Goal: Information Seeking & Learning: Learn about a topic

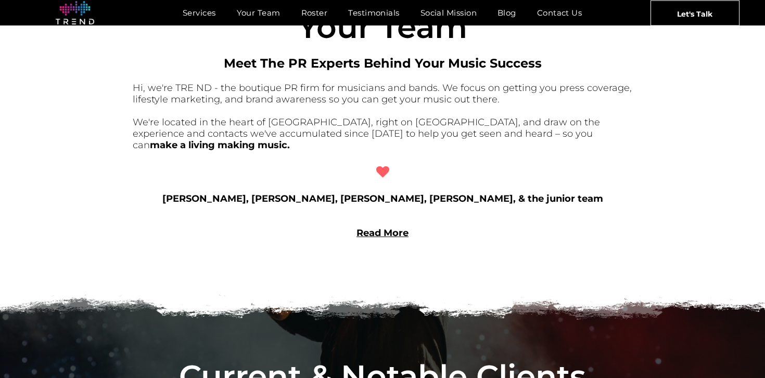
scroll to position [832, 0]
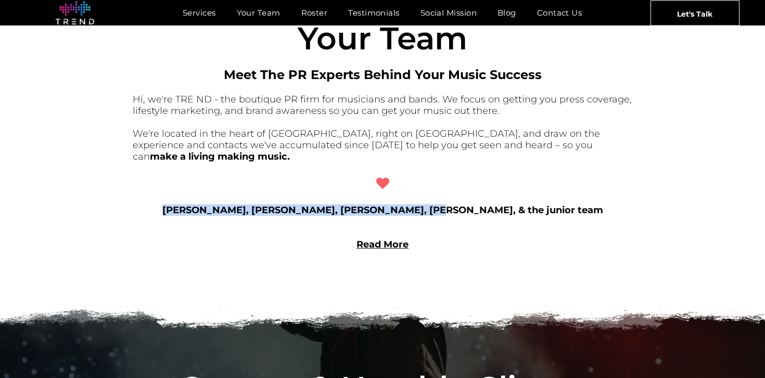
drag, startPoint x: 205, startPoint y: 198, endPoint x: 442, endPoint y: 201, distance: 236.7
click at [442, 204] on b "Hunter, Amanda, Taylor, Rachel, Ash, Ben, Drew, Kayla, & the junior team" at bounding box center [382, 209] width 441 height 11
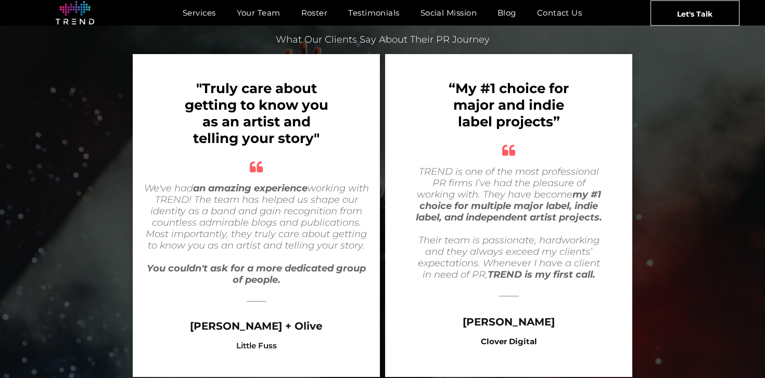
scroll to position [2086, 0]
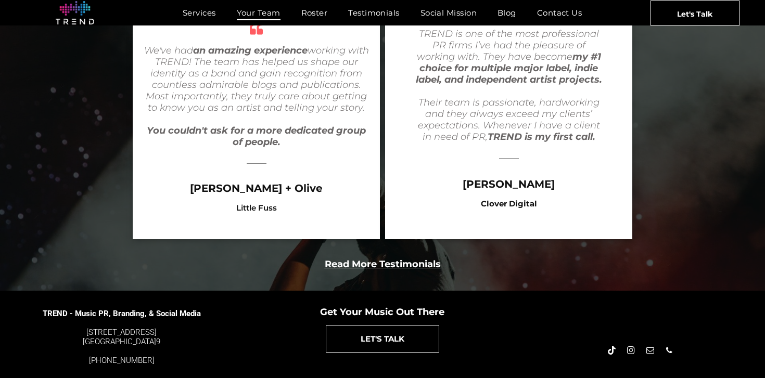
click at [251, 11] on span "Your Team" at bounding box center [259, 12] width 44 height 15
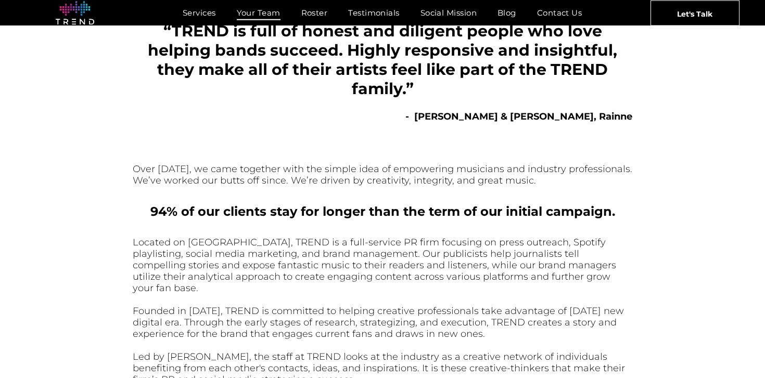
scroll to position [212, 0]
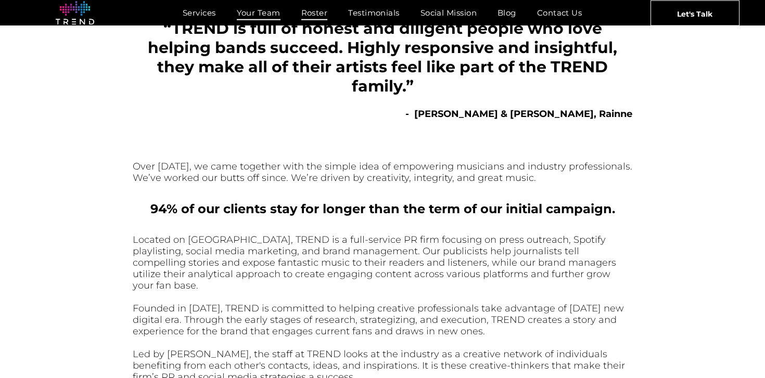
click at [311, 8] on span "Roster" at bounding box center [314, 12] width 27 height 15
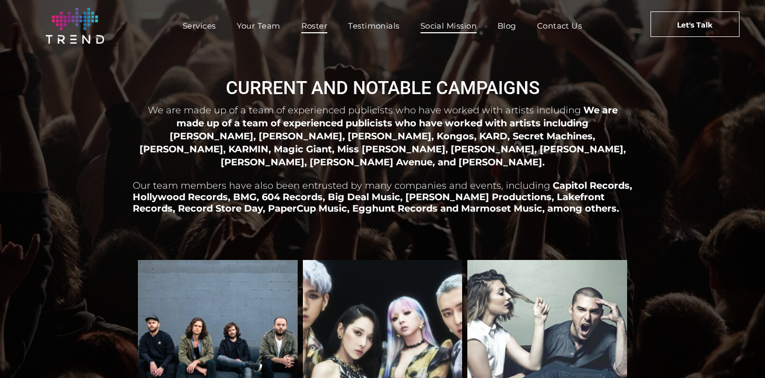
click at [453, 29] on span "Social Mission" at bounding box center [448, 25] width 56 height 15
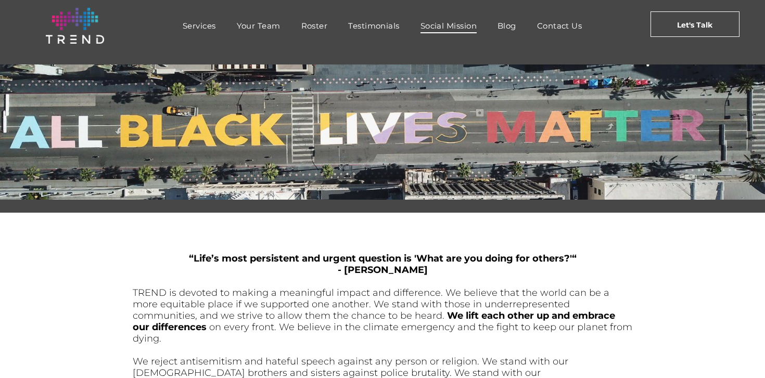
scroll to position [6, 0]
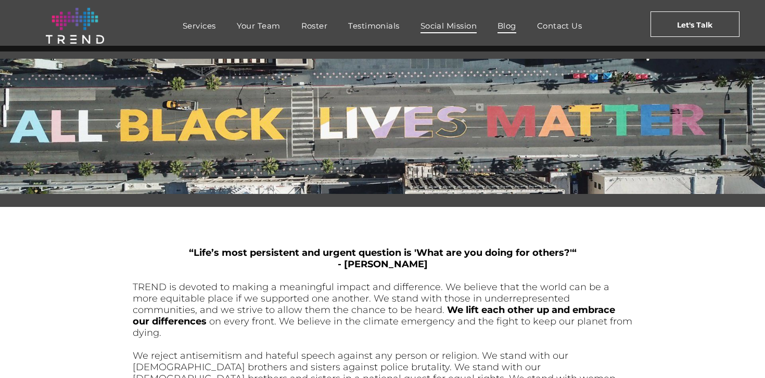
click at [496, 27] on link "Blog" at bounding box center [507, 25] width 40 height 15
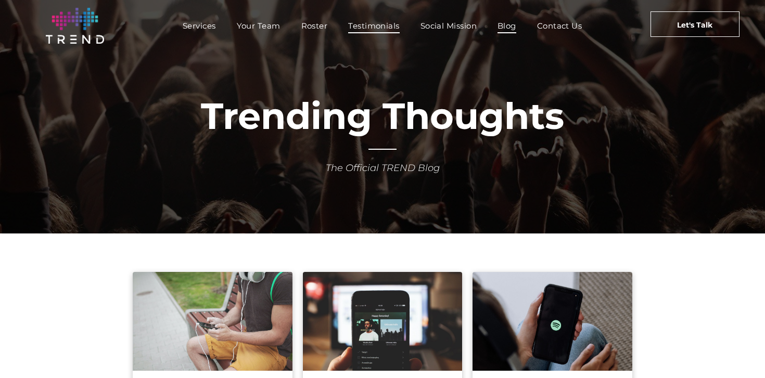
click at [384, 25] on span "Testimonials" at bounding box center [373, 25] width 51 height 15
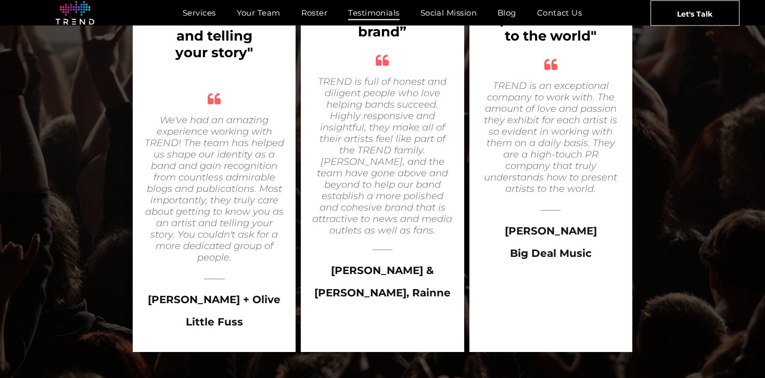
scroll to position [1733, 0]
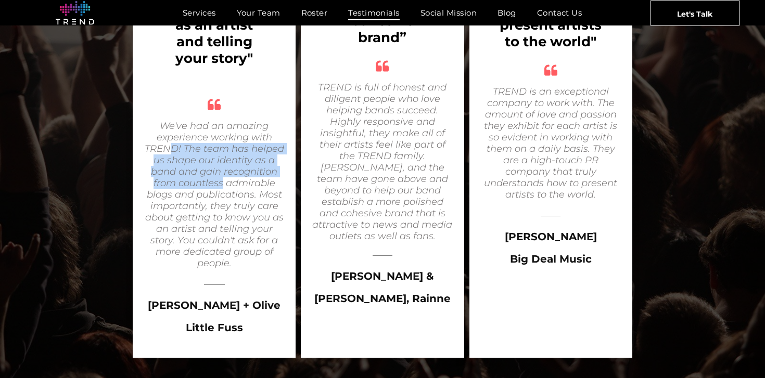
drag, startPoint x: 171, startPoint y: 106, endPoint x: 238, endPoint y: 161, distance: 86.8
click at [236, 159] on icon "We've had an amazing experience working with TREND! The team has helped us shap…" at bounding box center [214, 194] width 139 height 149
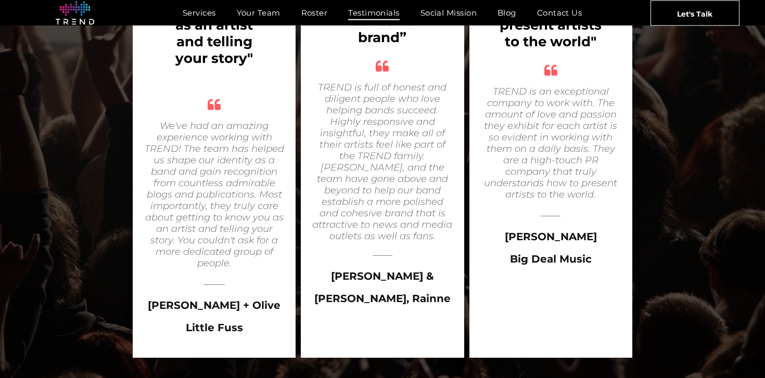
click at [238, 161] on icon "We've had an amazing experience working with TREND! The team has helped us shap…" at bounding box center [214, 194] width 139 height 149
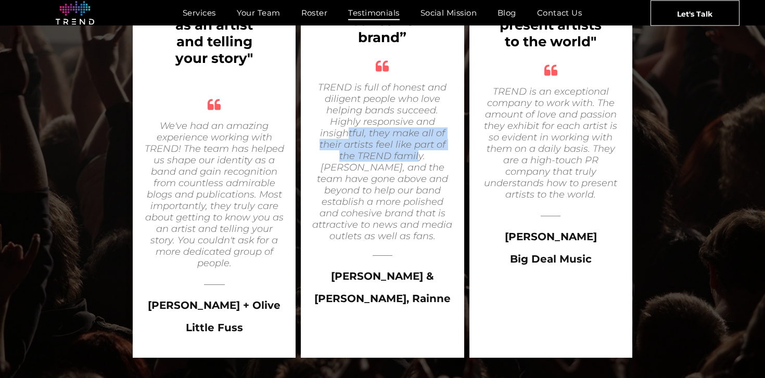
drag, startPoint x: 349, startPoint y: 94, endPoint x: 412, endPoint y: 126, distance: 70.5
click at [411, 124] on icon "TREND is full of honest and diligent people who love helping bands succeed. Hig…" at bounding box center [382, 162] width 140 height 160
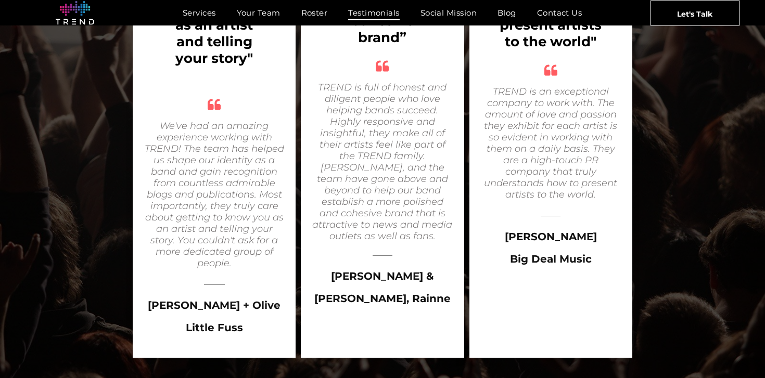
click at [412, 126] on icon "TREND is full of honest and diligent people who love helping bands succeed. Hig…" at bounding box center [382, 162] width 140 height 160
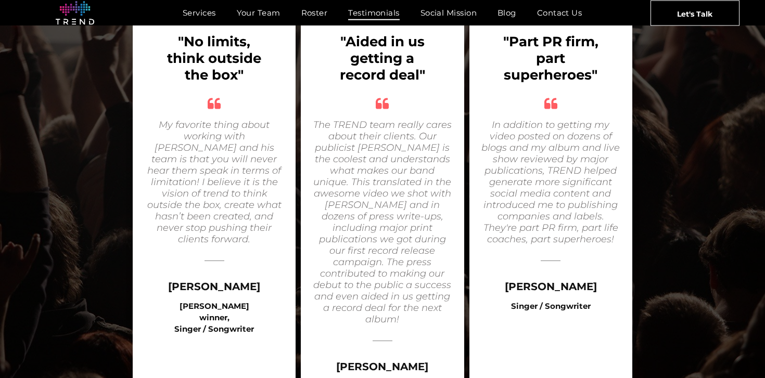
scroll to position [1244, 0]
